Goal: Navigation & Orientation: Go to known website

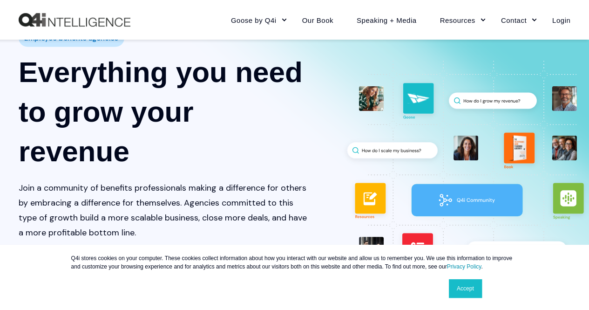
scroll to position [186, 0]
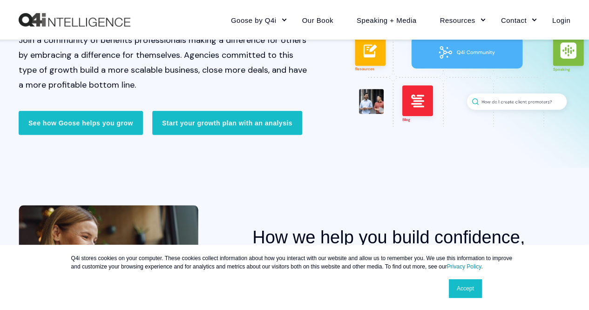
click at [457, 290] on link "Accept" at bounding box center [465, 288] width 33 height 19
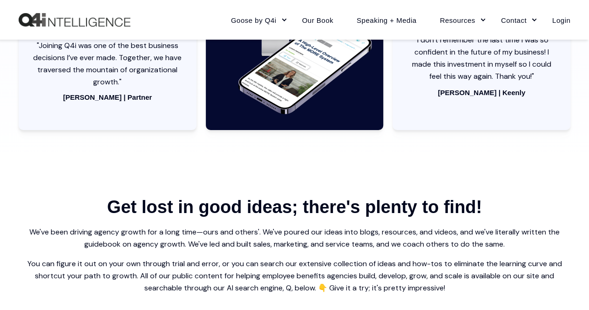
scroll to position [1477, 0]
